Goal: Task Accomplishment & Management: Manage account settings

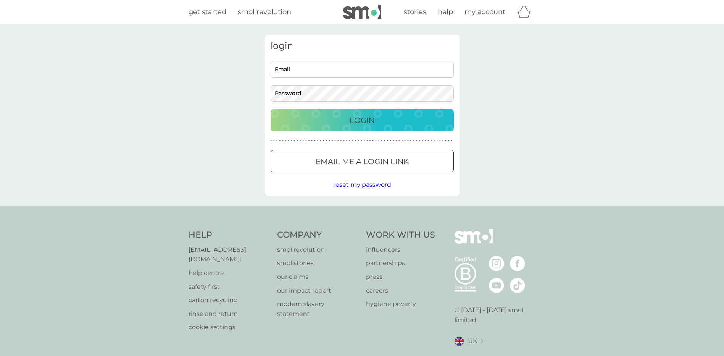
type input "[EMAIL_ADDRESS][DOMAIN_NAME]"
click at [309, 72] on input "[EMAIL_ADDRESS][DOMAIN_NAME]" at bounding box center [362, 69] width 183 height 16
click at [416, 122] on div "Login" at bounding box center [362, 120] width 168 height 12
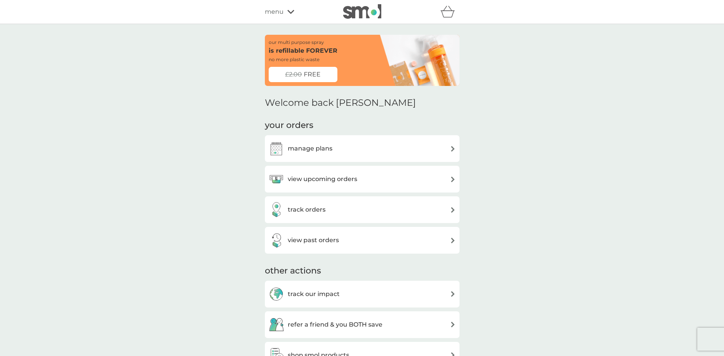
click at [452, 179] on img at bounding box center [453, 179] width 6 height 6
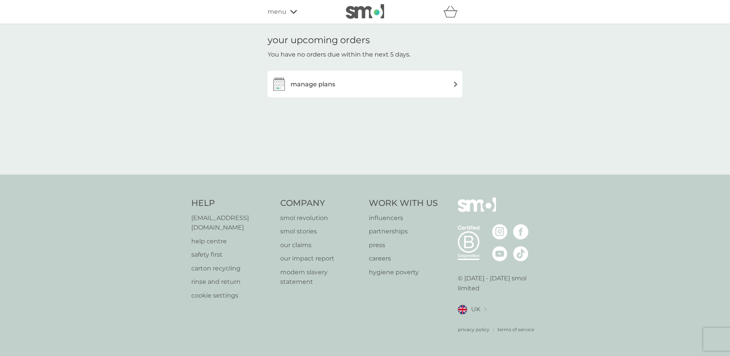
click at [337, 84] on div "manage plans" at bounding box center [364, 83] width 187 height 15
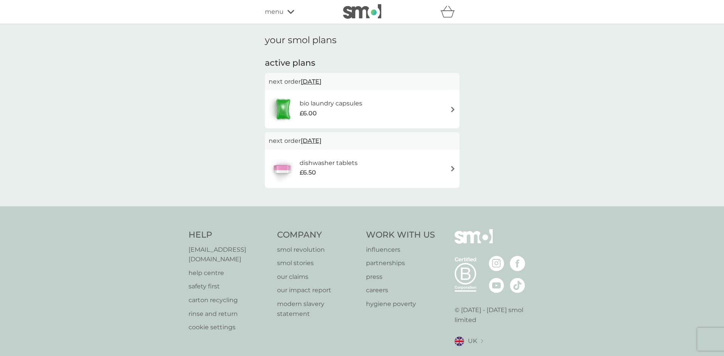
click at [342, 113] on div "£6.00" at bounding box center [331, 113] width 63 height 10
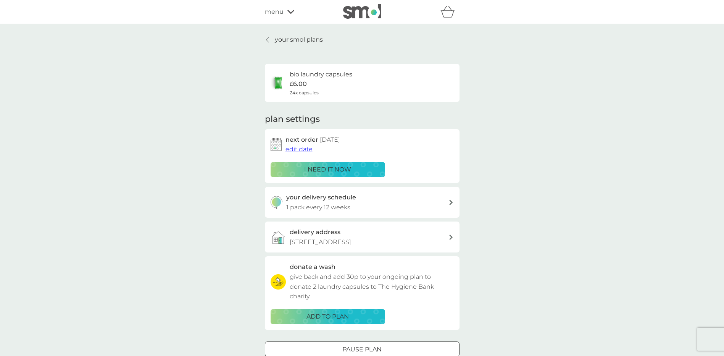
click at [323, 168] on p "i need it now" at bounding box center [327, 170] width 47 height 10
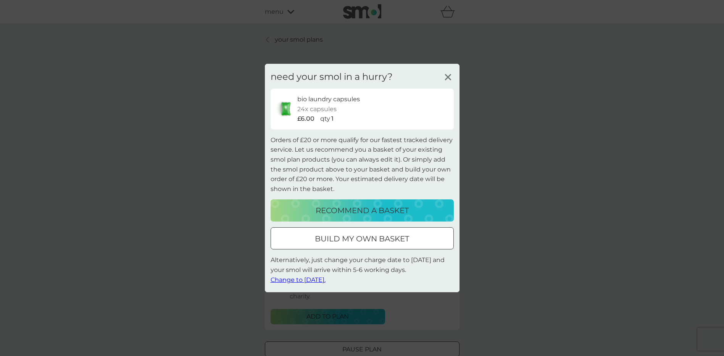
click at [447, 73] on icon at bounding box center [447, 76] width 11 height 11
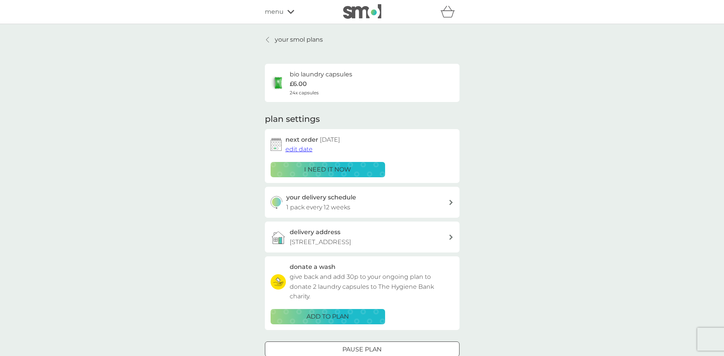
click at [306, 149] on span "edit date" at bounding box center [299, 148] width 27 height 7
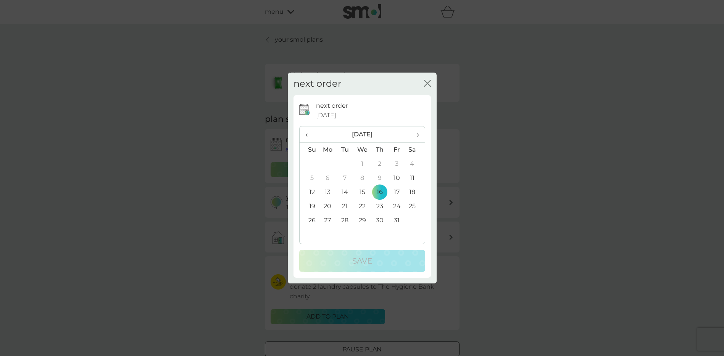
click at [363, 206] on td "22" at bounding box center [363, 206] width 18 height 14
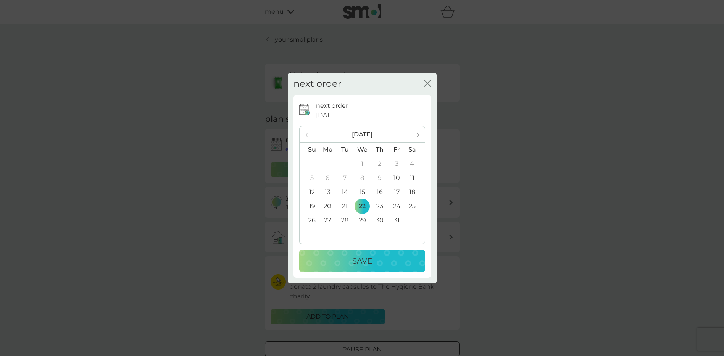
click at [346, 204] on td "21" at bounding box center [344, 206] width 17 height 14
click at [371, 260] on p "Save" at bounding box center [362, 261] width 20 height 12
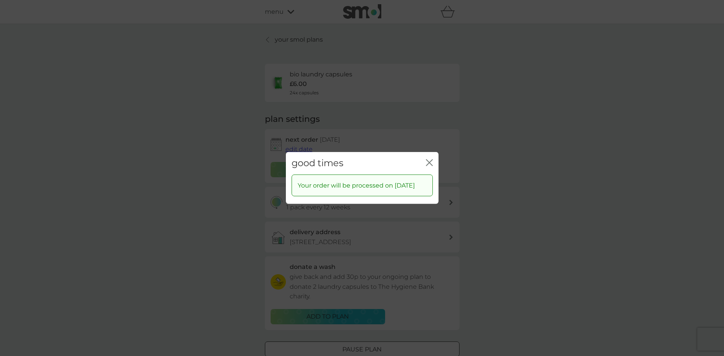
click at [429, 160] on icon "close" at bounding box center [427, 163] width 3 height 6
